Goal: Task Accomplishment & Management: Use online tool/utility

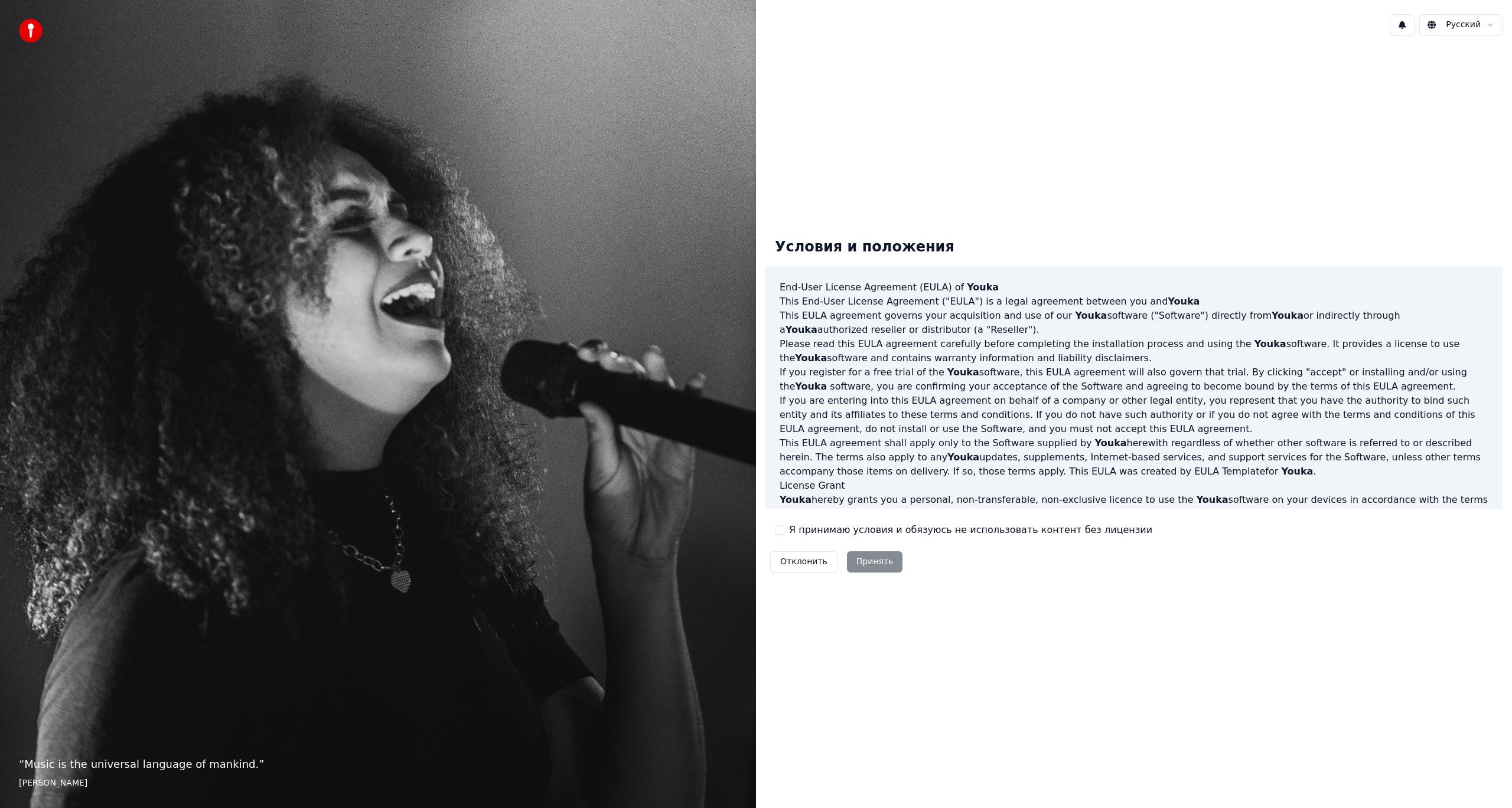
click at [793, 532] on label "Я принимаю условия и обязуюсь не использовать контент без лицензии" at bounding box center [971, 530] width 363 height 14
click at [785, 532] on button "Я принимаю условия и обязуюсь не использовать контент без лицензии" at bounding box center [780, 530] width 9 height 9
click at [867, 565] on button "Принять" at bounding box center [874, 562] width 56 height 22
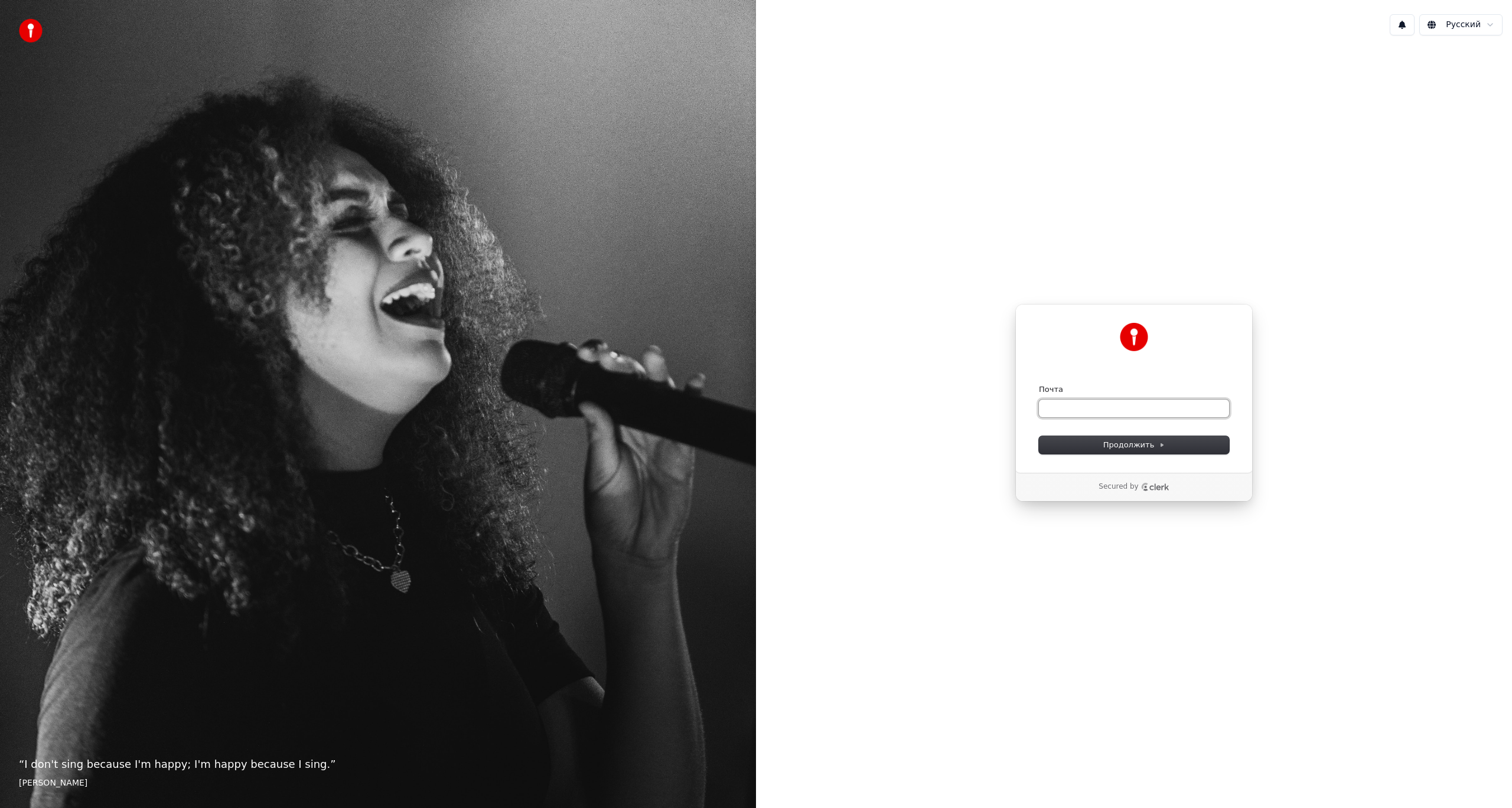
click at [1092, 400] on input "Почта" at bounding box center [1134, 408] width 190 height 18
click at [1077, 122] on div "Продолжить с помощью Google или Почта Продолжить Secured by" at bounding box center [1133, 403] width 756 height 716
click at [26, 31] on img at bounding box center [30, 30] width 24 height 24
click at [250, 437] on div "“ I don't sing because I'm happy; I'm happy because I sing. ” [PERSON_NAME]" at bounding box center [377, 404] width 756 height 808
click at [261, 768] on p "“ I don't sing because I'm happy; I'm happy because I sing. ”" at bounding box center [377, 764] width 718 height 17
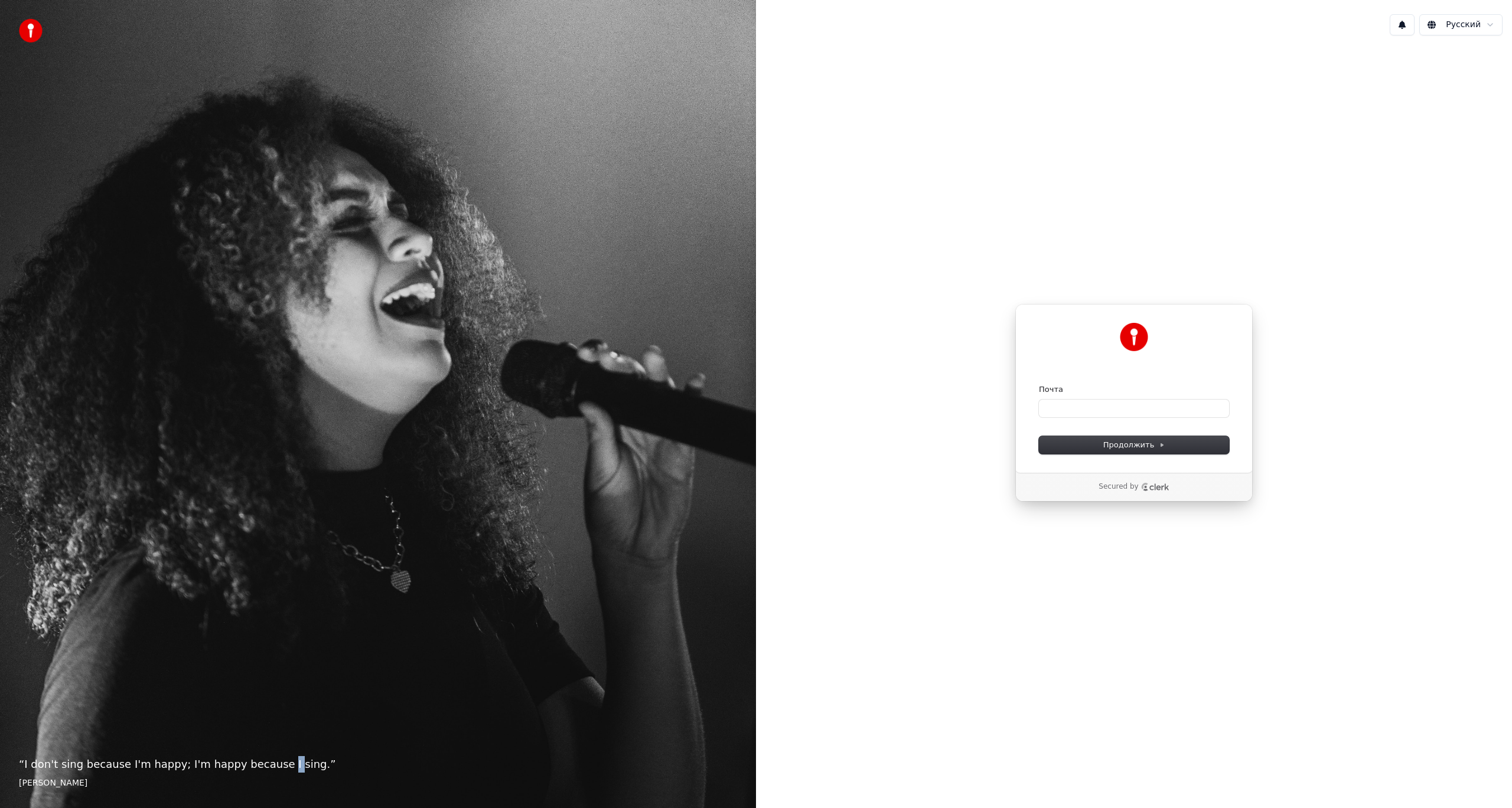
click at [261, 768] on p "“ I don't sing because I'm happy; I'm happy because I sing. ”" at bounding box center [377, 764] width 718 height 17
click at [856, 691] on div "Продолжить с помощью Google или Почта Продолжить Secured by" at bounding box center [1133, 403] width 756 height 716
click at [1126, 408] on input "Почта" at bounding box center [1134, 408] width 190 height 18
type input "*"
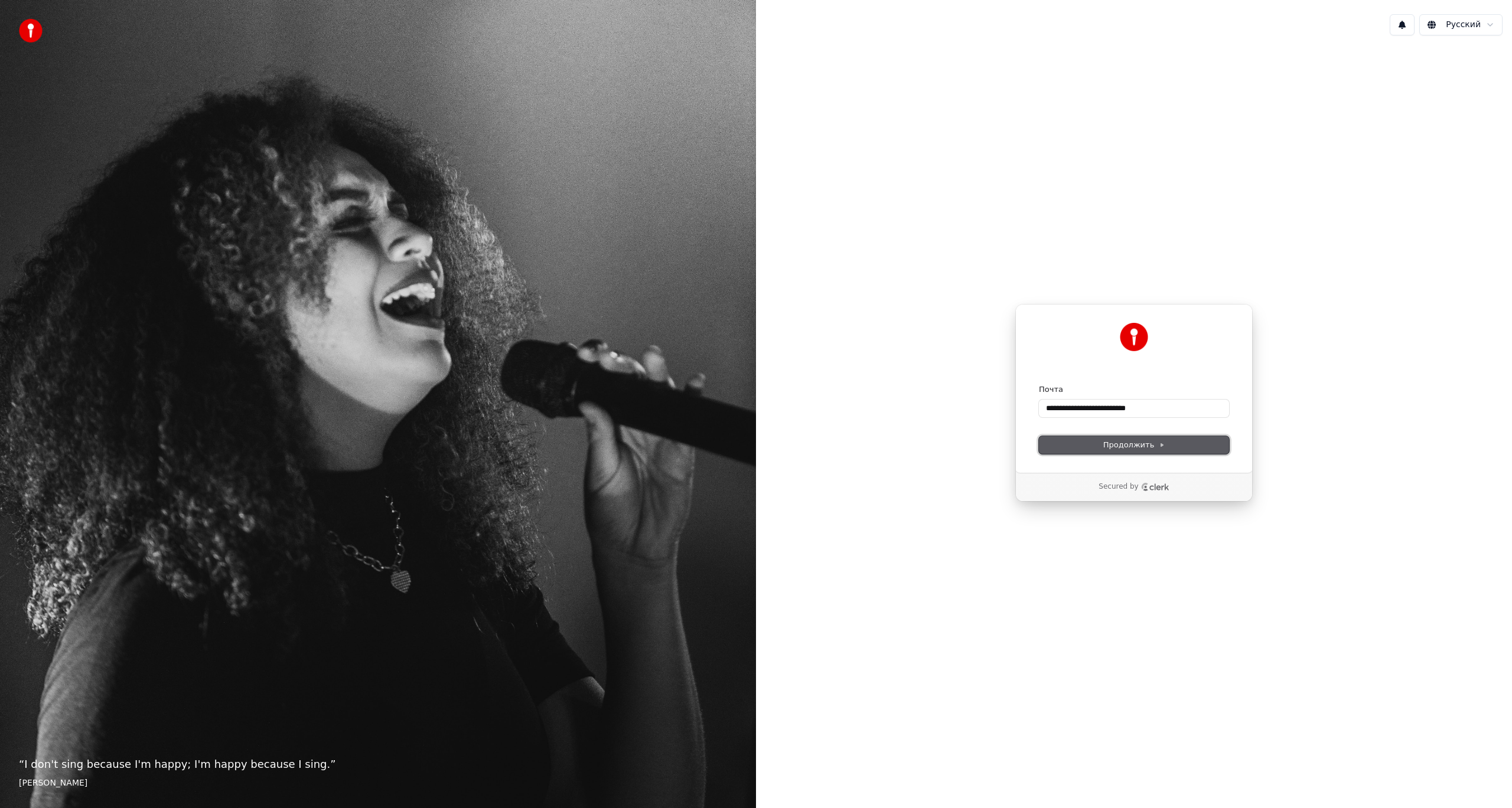
click at [1127, 447] on span "Продолжить" at bounding box center [1135, 445] width 62 height 11
type input "**********"
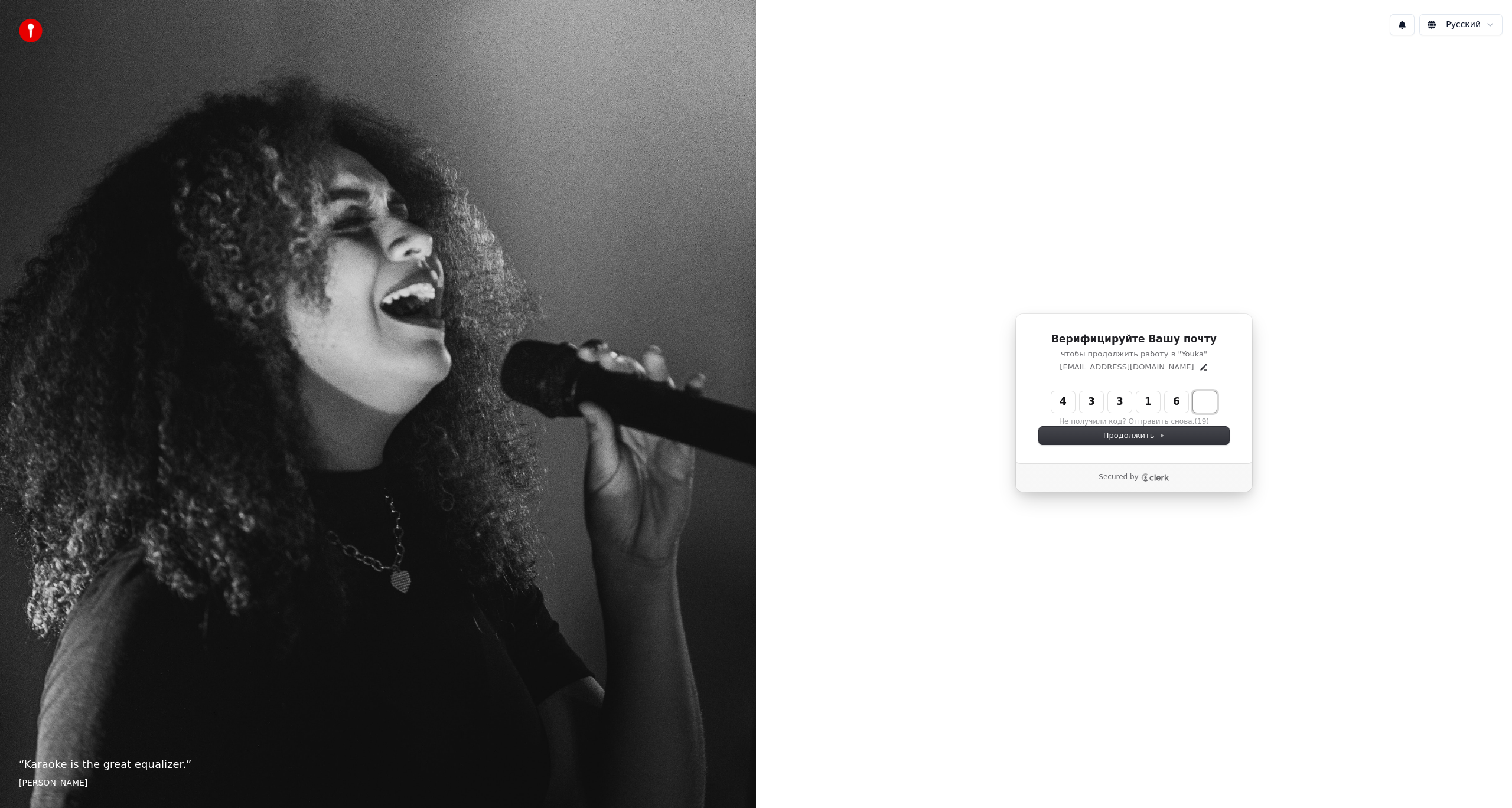
type input "******"
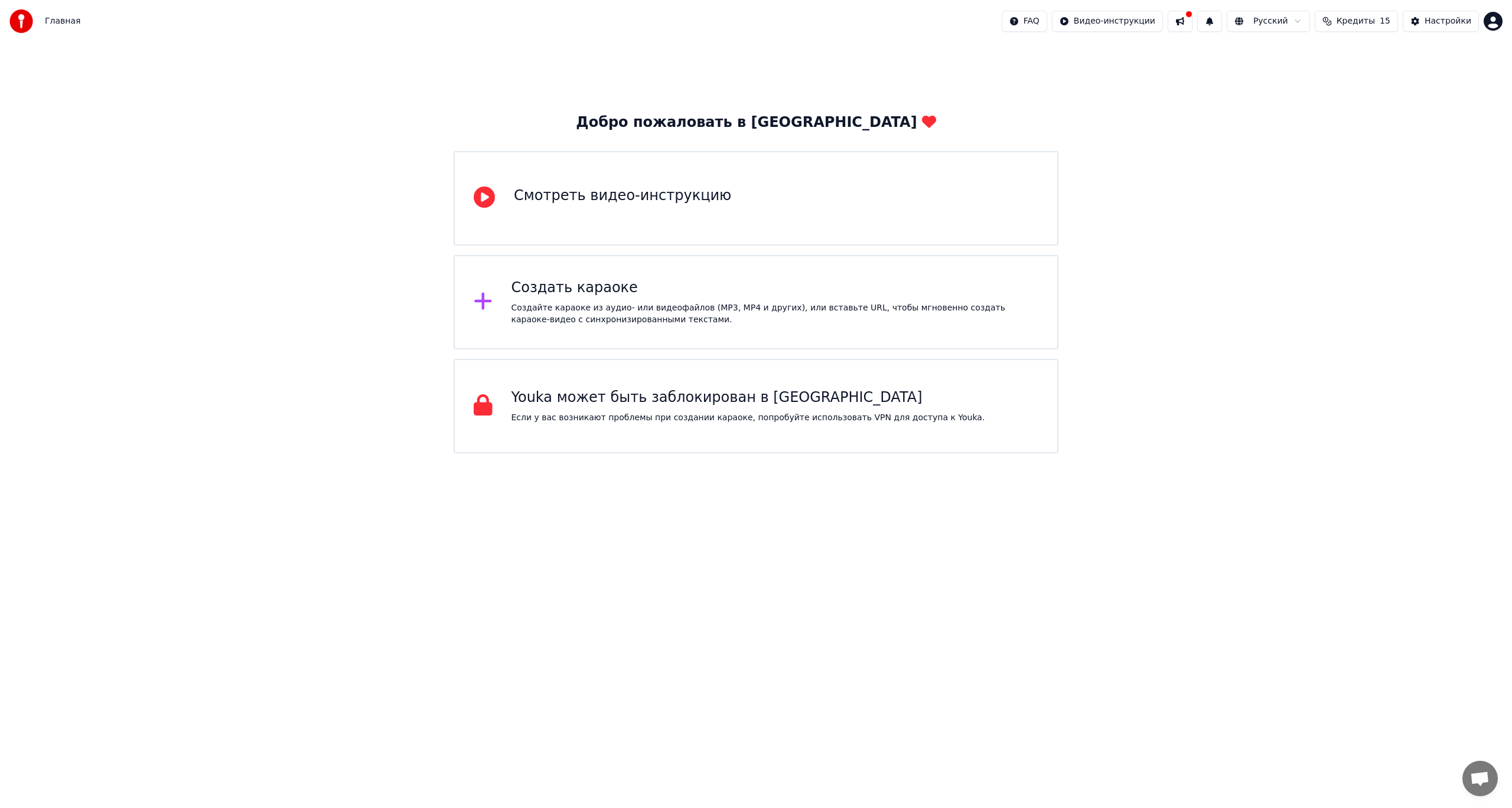
click at [646, 296] on div "Создать караоке" at bounding box center [775, 288] width 527 height 19
click at [586, 218] on div "Смотреть видео-инструкцию" at bounding box center [756, 198] width 605 height 94
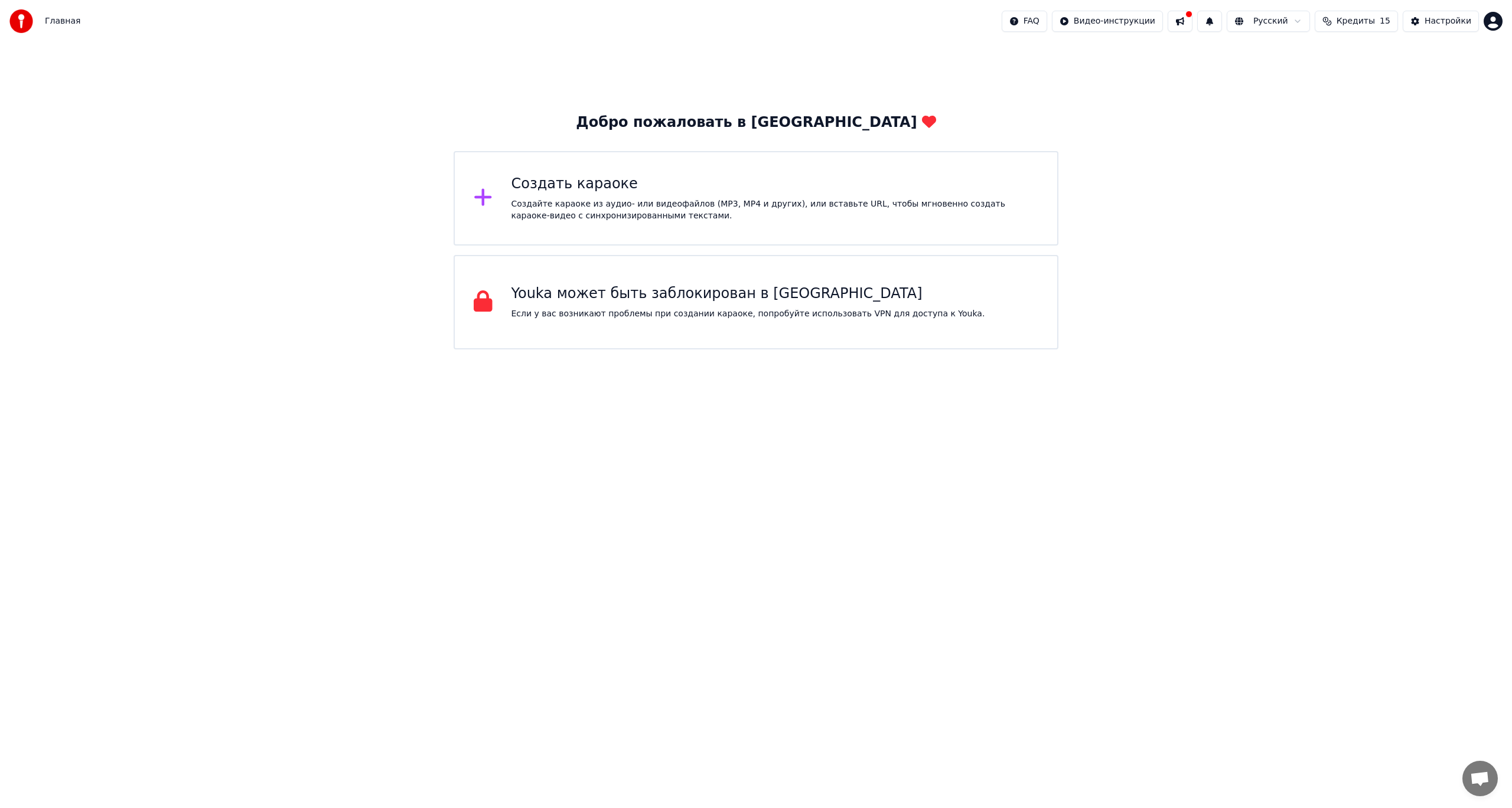
click at [589, 193] on div "Создать караоке" at bounding box center [775, 184] width 527 height 19
click at [44, 15] on div "Главная" at bounding box center [44, 21] width 71 height 24
click at [28, 23] on img at bounding box center [21, 21] width 24 height 24
click at [16, 9] on div "Главная FAQ Видео-инструкции Русский Кредиты 15 Настройки" at bounding box center [756, 21] width 1512 height 42
click at [30, 26] on img at bounding box center [21, 21] width 24 height 24
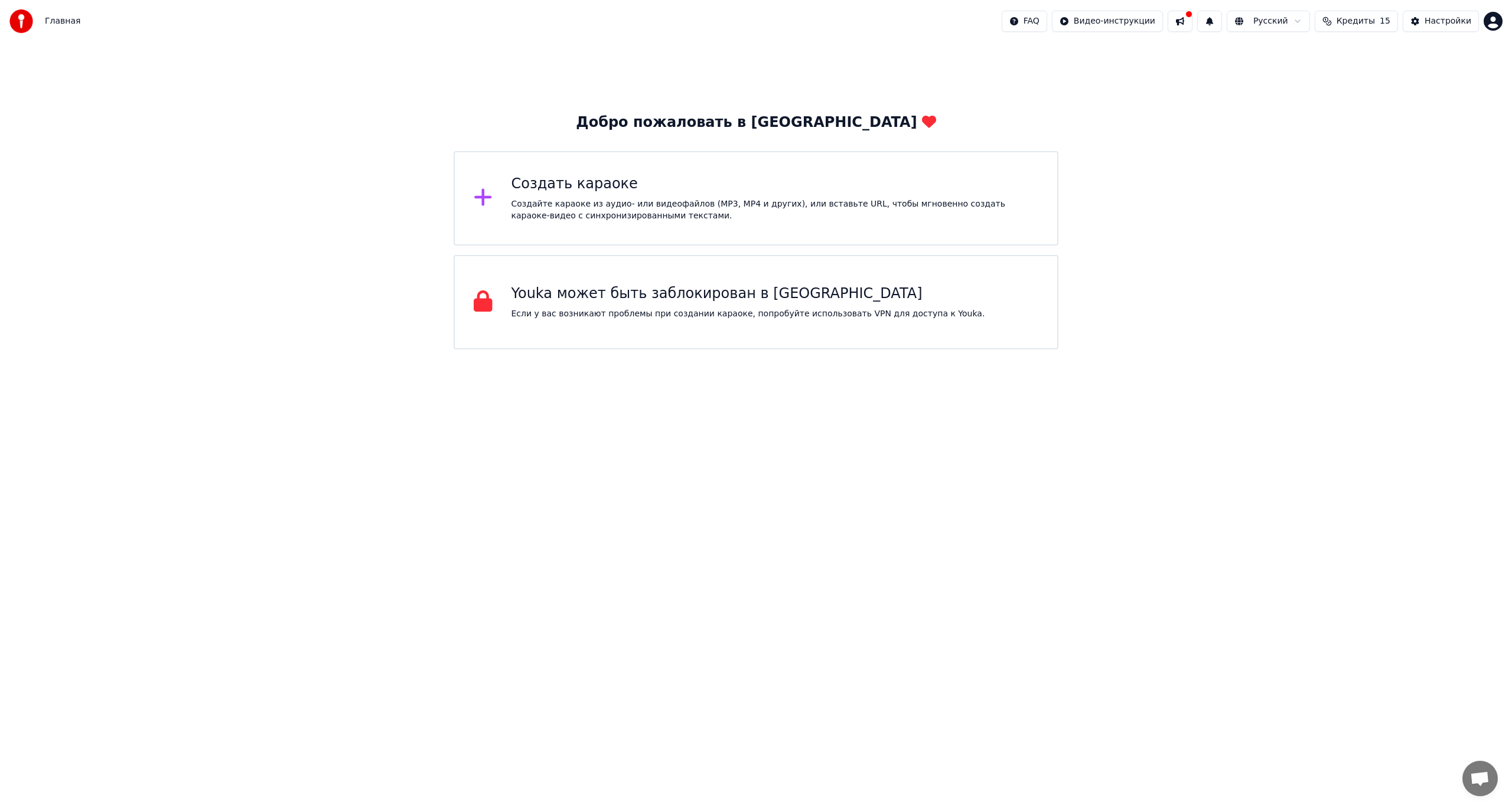
click at [22, 22] on img at bounding box center [21, 21] width 24 height 24
click at [648, 194] on div "Создать караоке Создайте караоке из аудио- или видеофайлов (MP3, MP4 и других),…" at bounding box center [775, 198] width 527 height 47
